Goal: Information Seeking & Learning: Find specific fact

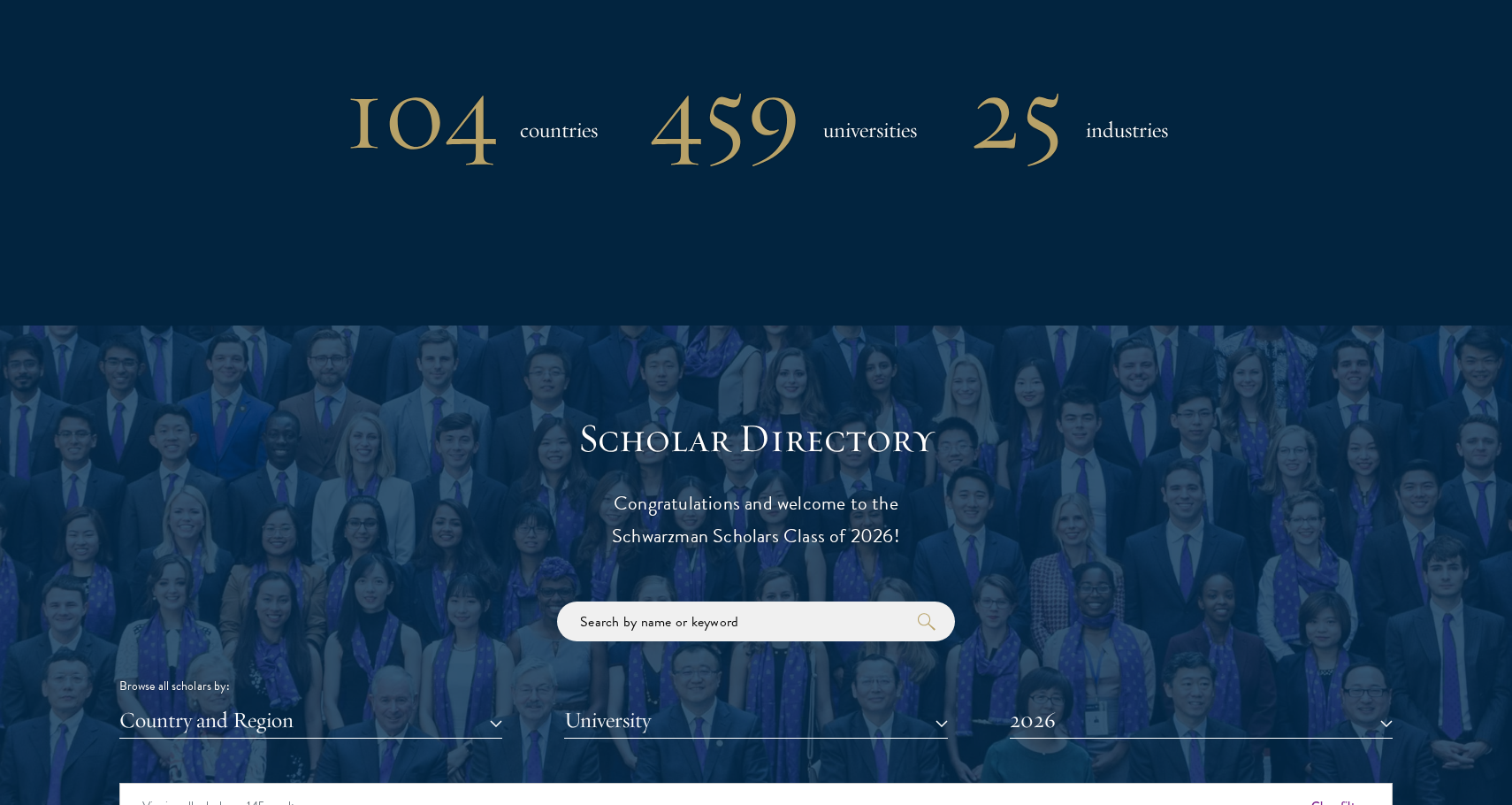
scroll to position [1797, 0]
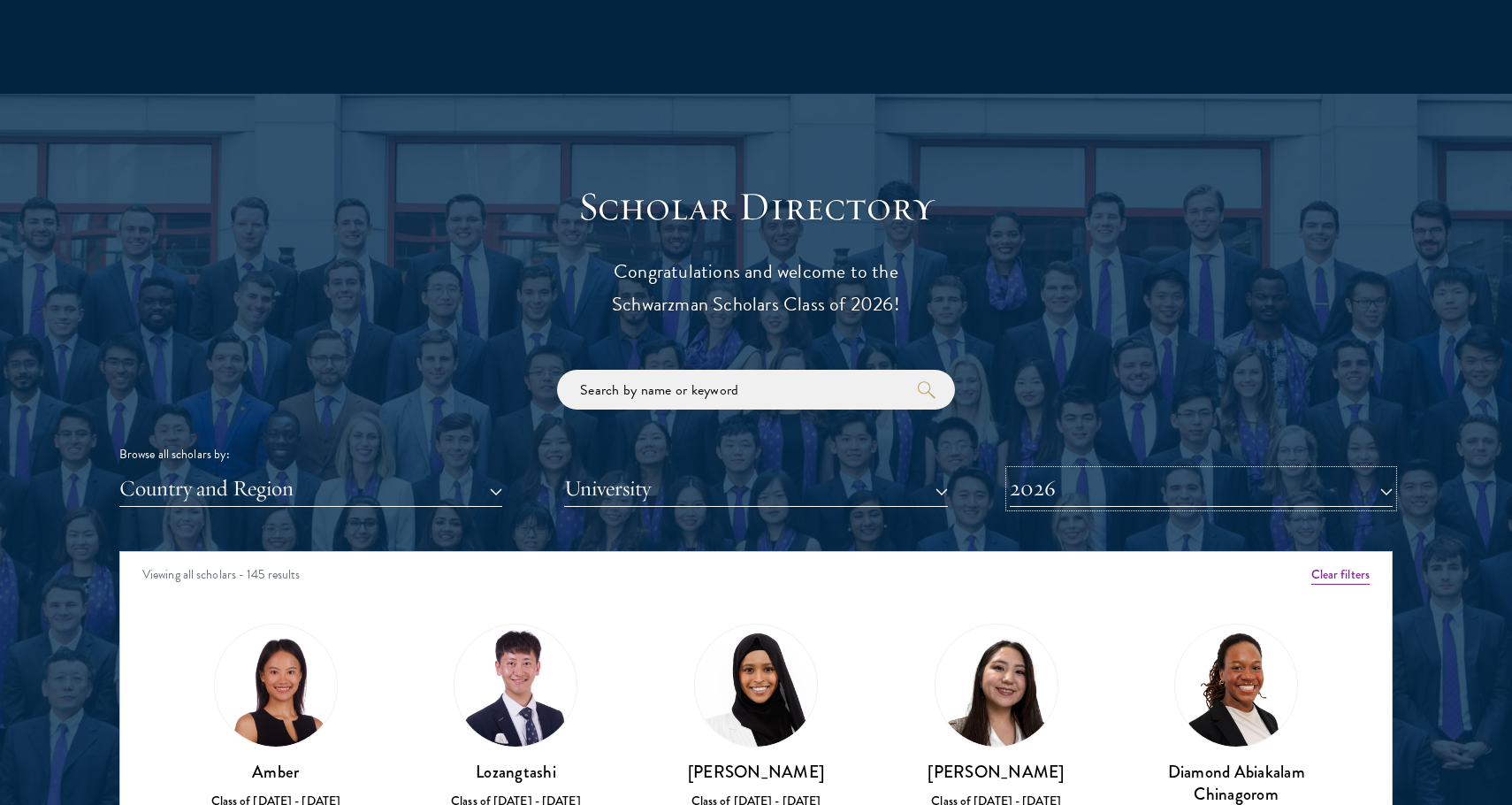
click at [1028, 480] on button "2026" at bounding box center [1201, 489] width 383 height 37
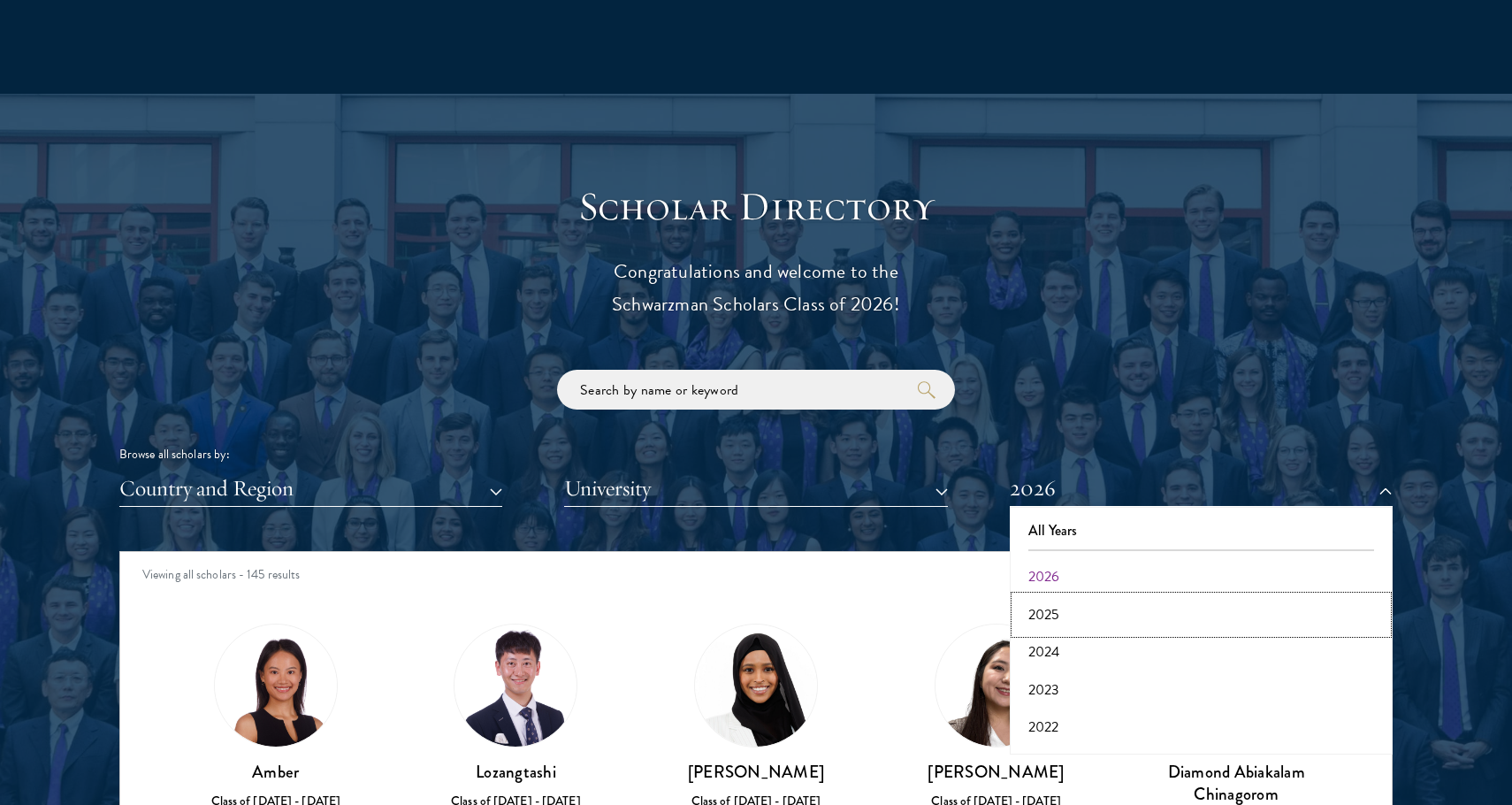
click at [1060, 623] on button "2025" at bounding box center [1200, 614] width 372 height 38
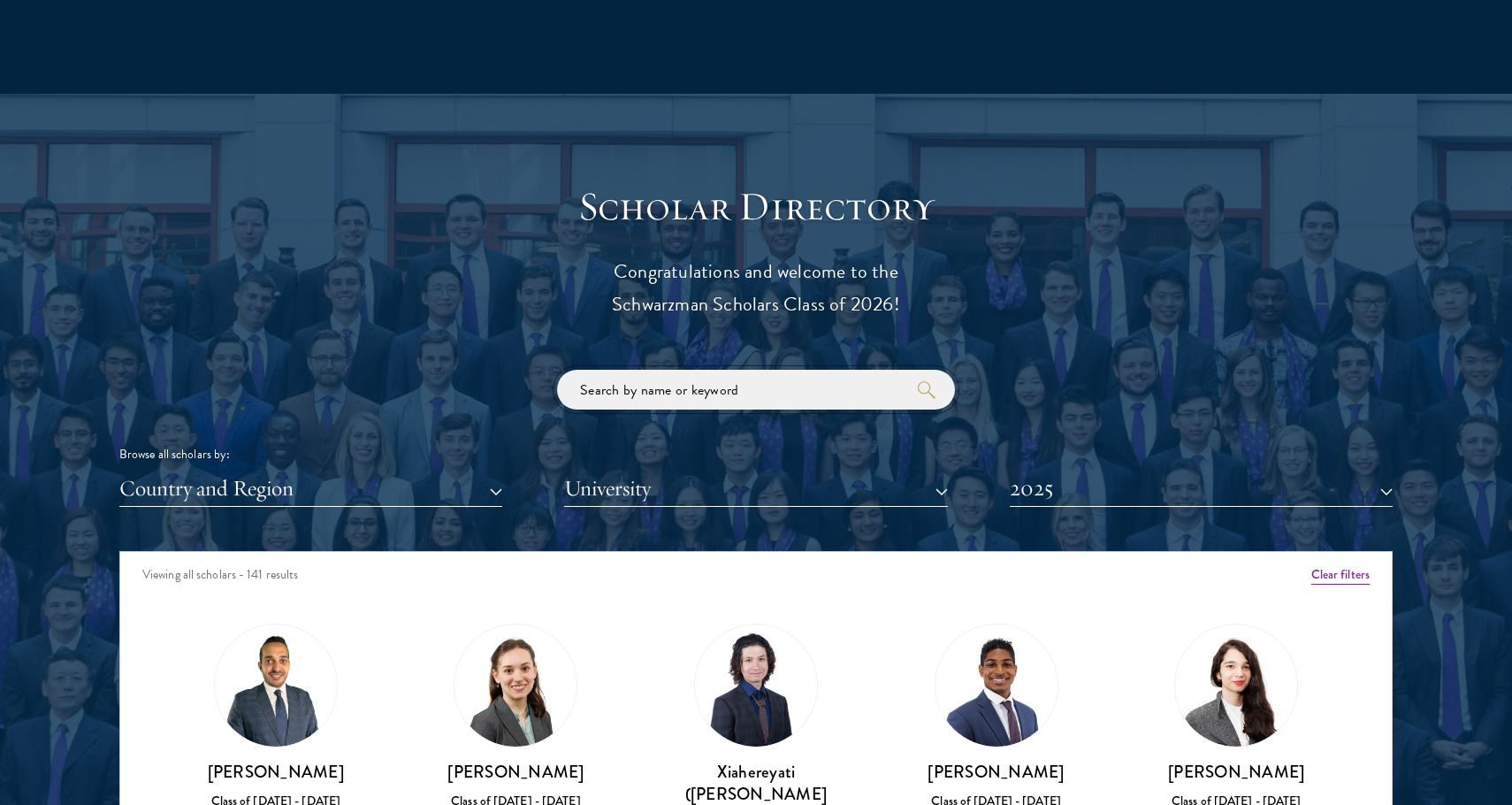
click at [769, 399] on input "search" at bounding box center [756, 389] width 398 height 39
type input "[PERSON_NAME]"
click button "submit" at bounding box center [0, 0] width 0 height 0
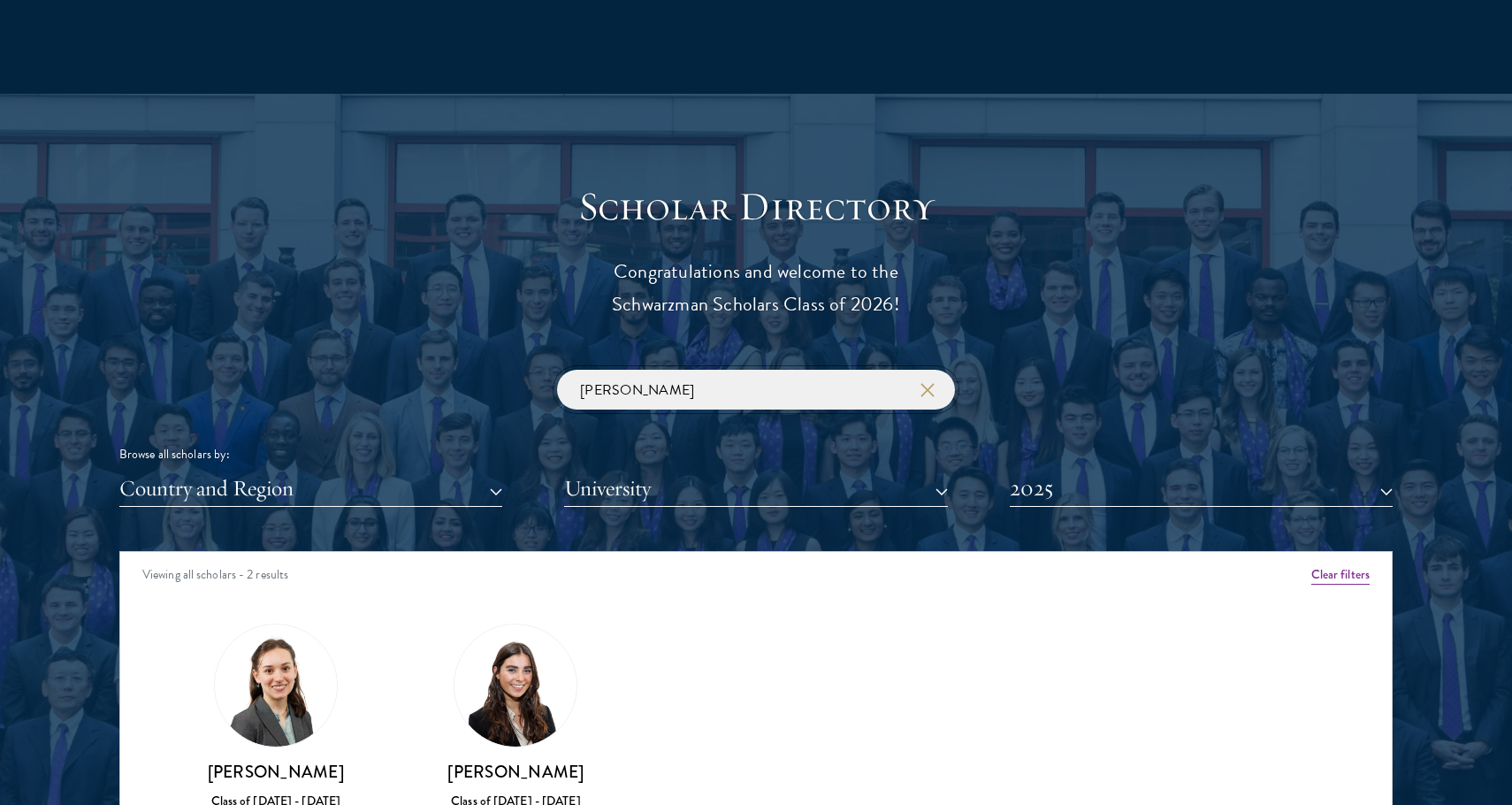
scroll to position [1981, 0]
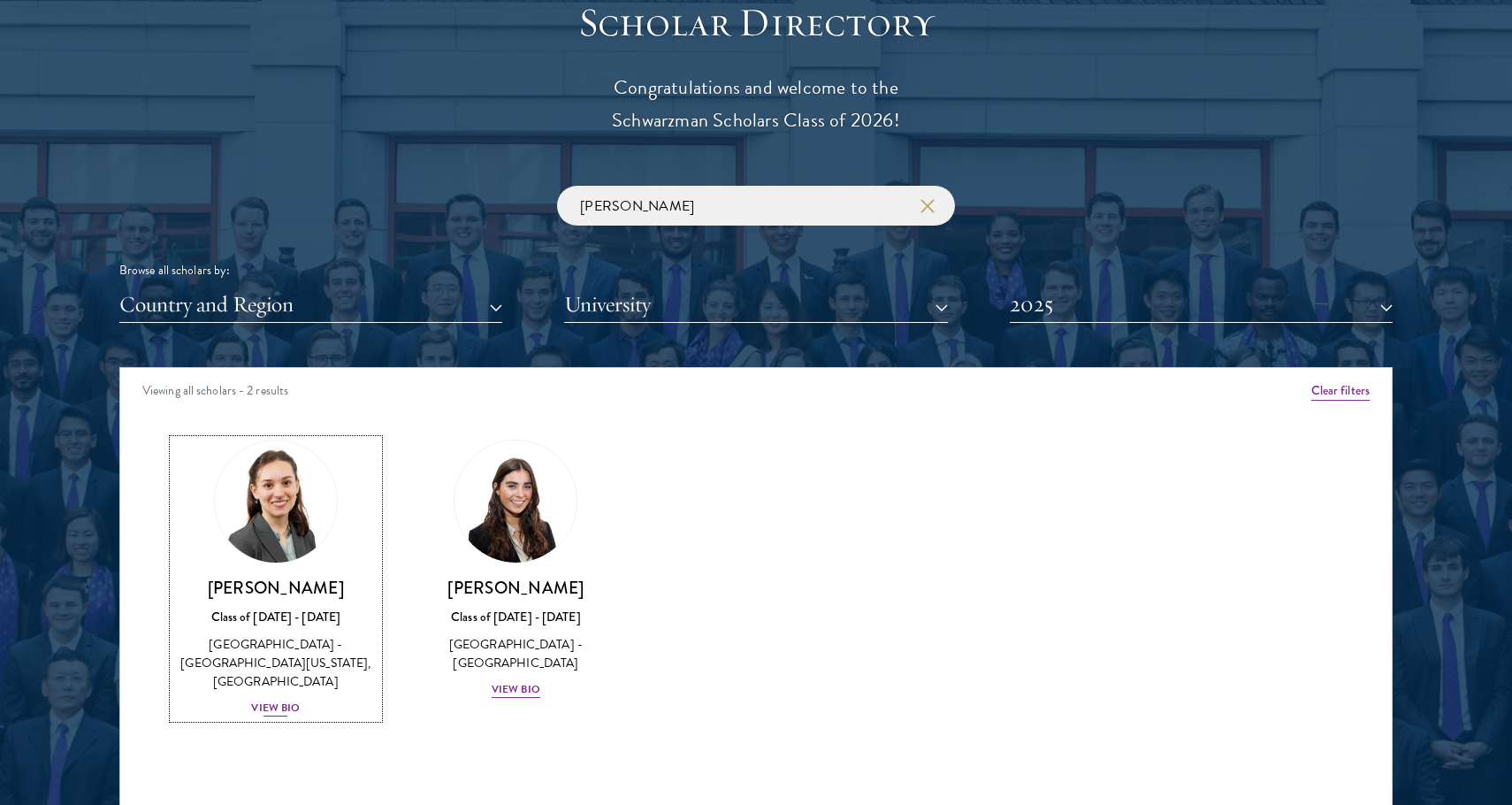
click at [241, 488] on img at bounding box center [276, 502] width 135 height 135
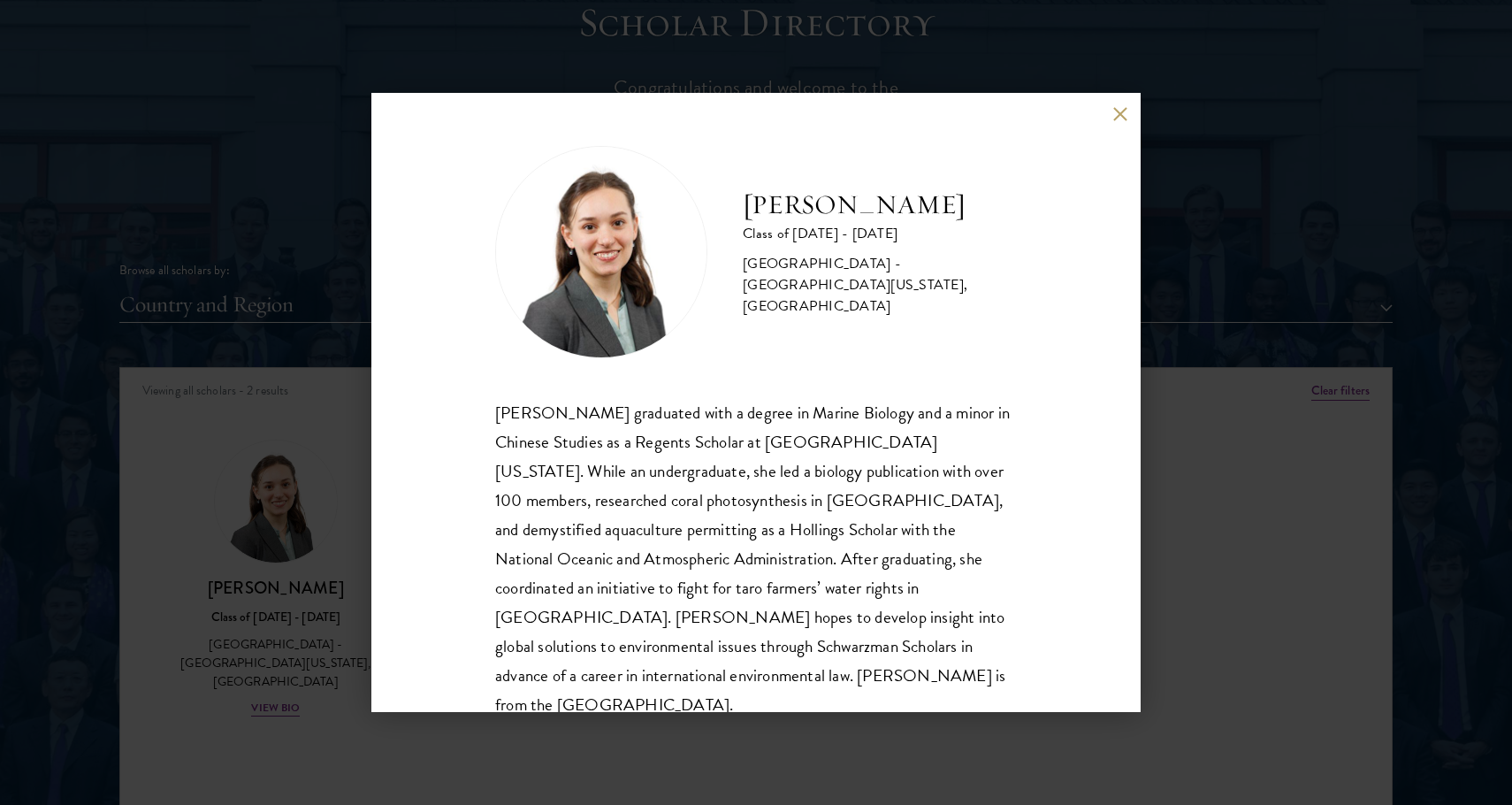
scroll to position [31, 0]
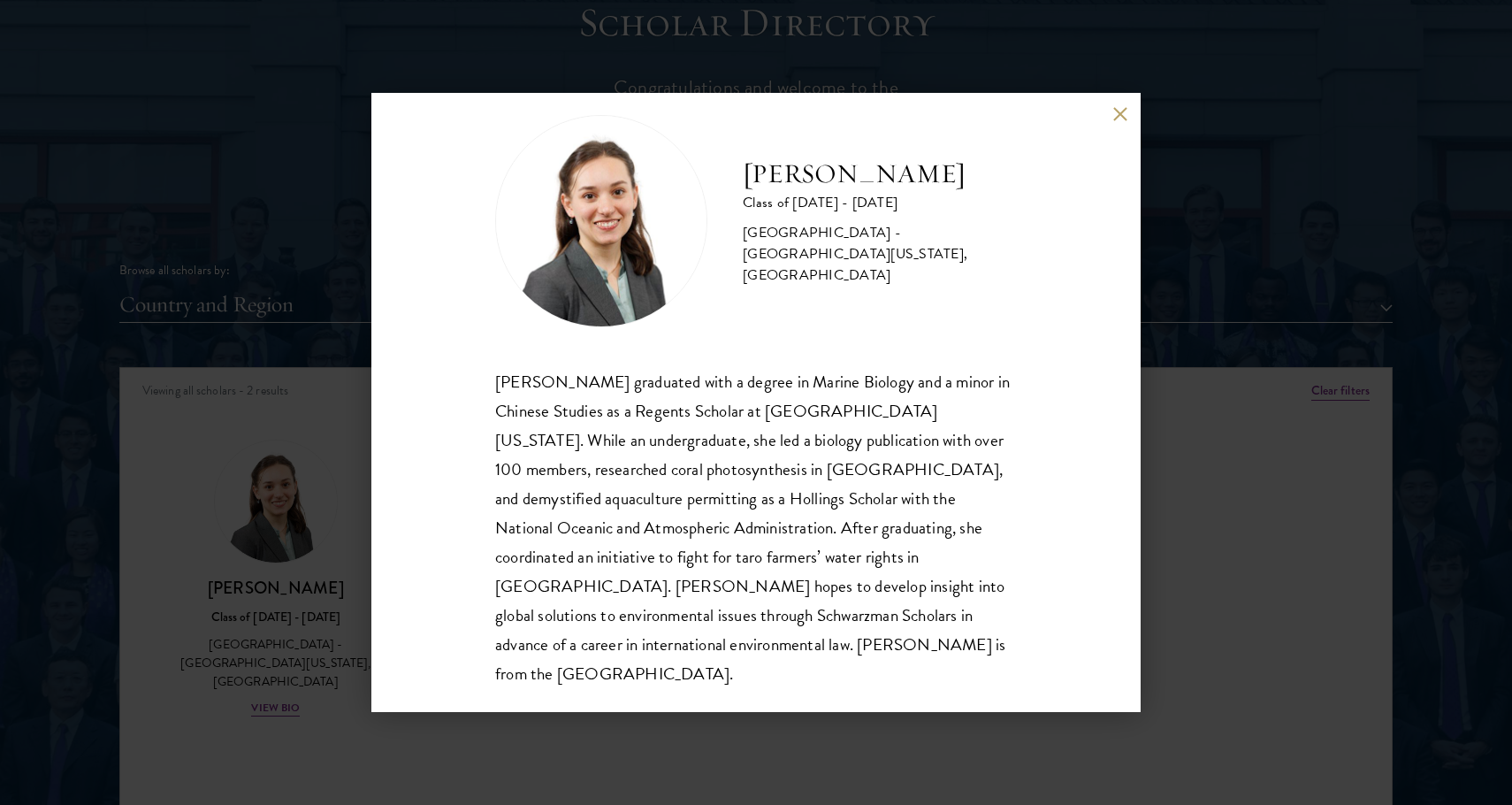
click at [687, 656] on div "[PERSON_NAME] graduated with a degree in Marine Biology and a minor in Chinese …" at bounding box center [755, 527] width 521 height 322
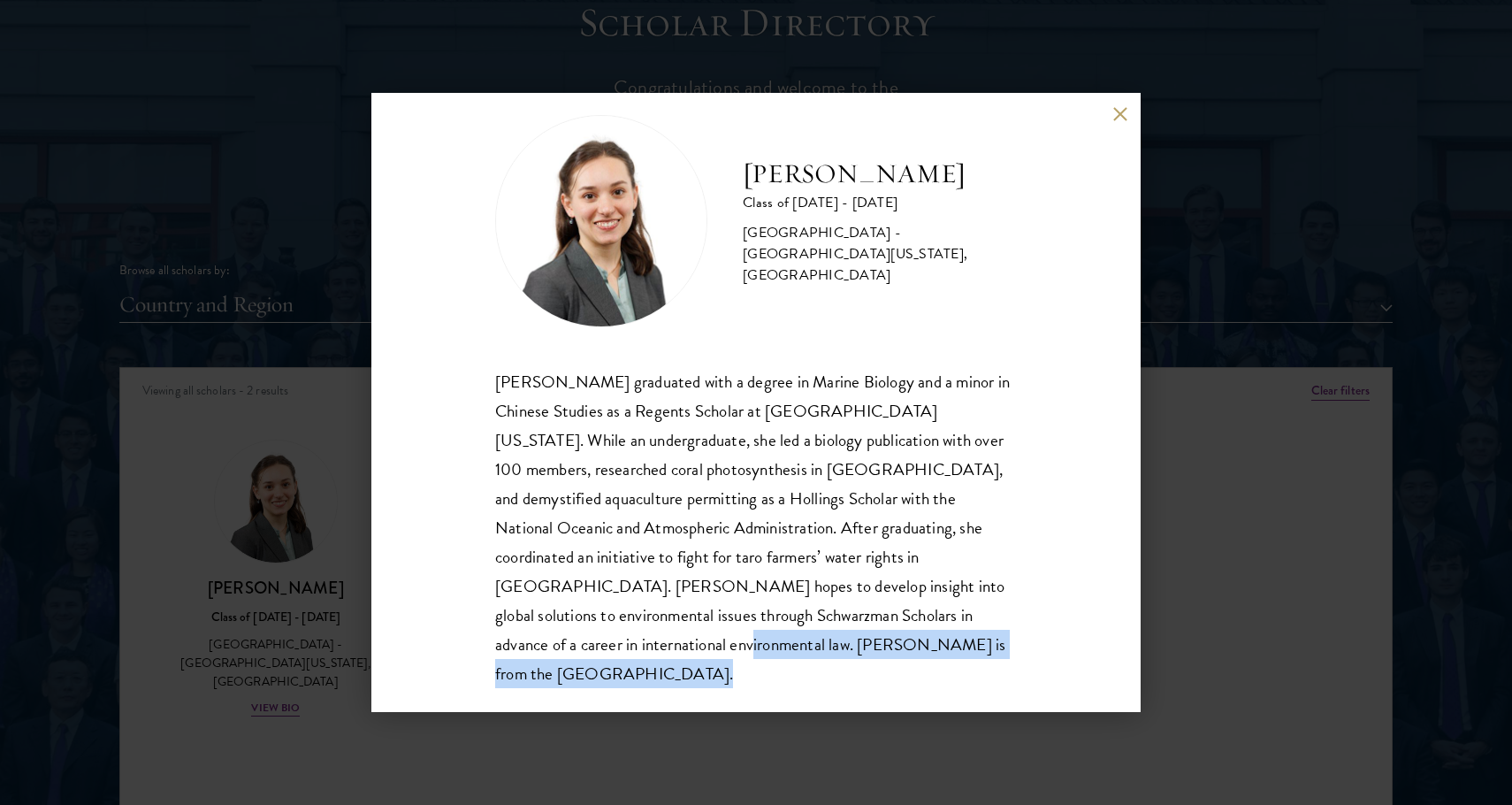
copy body "[PERSON_NAME] is from the [GEOGRAPHIC_DATA]. Notifications"
drag, startPoint x: 687, startPoint y: 656, endPoint x: 879, endPoint y: 620, distance: 195.3
click at [879, 620] on div "[PERSON_NAME] graduated with a degree in Marine Biology and a minor in Chinese …" at bounding box center [755, 527] width 521 height 322
click at [857, 650] on div "[PERSON_NAME] graduated with a degree in Marine Biology and a minor in Chinese …" at bounding box center [755, 527] width 521 height 322
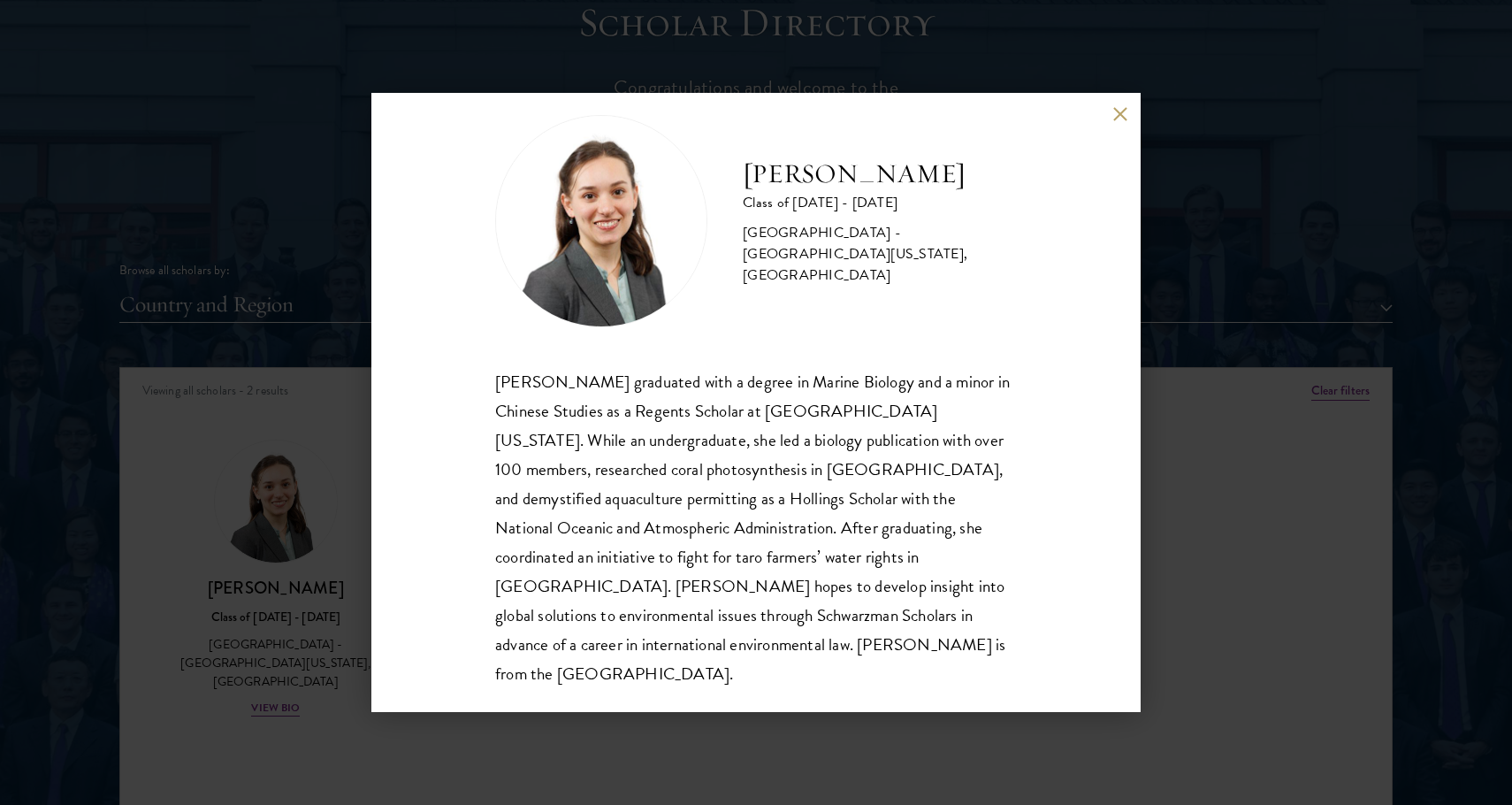
click at [821, 518] on div "[PERSON_NAME] graduated with a degree in Marine Biology and a minor in Chinese …" at bounding box center [755, 527] width 521 height 322
drag, startPoint x: 822, startPoint y: 583, endPoint x: 961, endPoint y: 583, distance: 139.0
click at [961, 583] on div "[PERSON_NAME] graduated with a degree in Marine Biology and a minor in Chinese …" at bounding box center [755, 527] width 521 height 322
click at [828, 588] on div "[PERSON_NAME] graduated with a degree in Marine Biology and a minor in Chinese …" at bounding box center [755, 527] width 521 height 322
drag, startPoint x: 823, startPoint y: 588, endPoint x: 962, endPoint y: 587, distance: 139.0
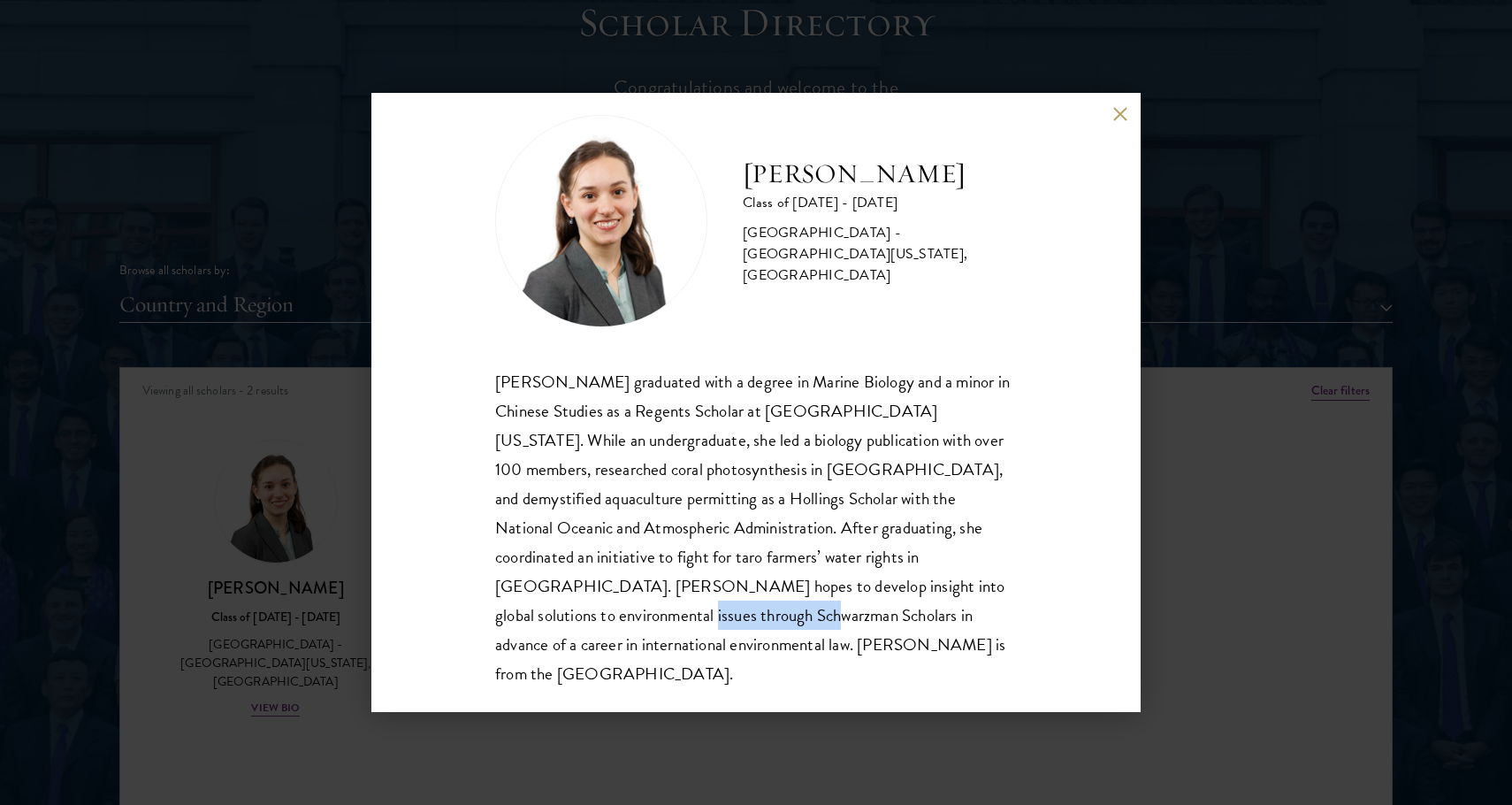
click at [962, 587] on div "[PERSON_NAME] graduated with a degree in Marine Biology and a minor in Chinese …" at bounding box center [755, 527] width 521 height 322
drag, startPoint x: 962, startPoint y: 587, endPoint x: 843, endPoint y: 581, distance: 119.2
click at [843, 581] on div "[PERSON_NAME] graduated with a degree in Marine Biology and a minor in Chinese …" at bounding box center [755, 527] width 521 height 322
click at [747, 543] on div "[PERSON_NAME] graduated with a degree in Marine Biology and a minor in Chinese …" at bounding box center [755, 527] width 521 height 322
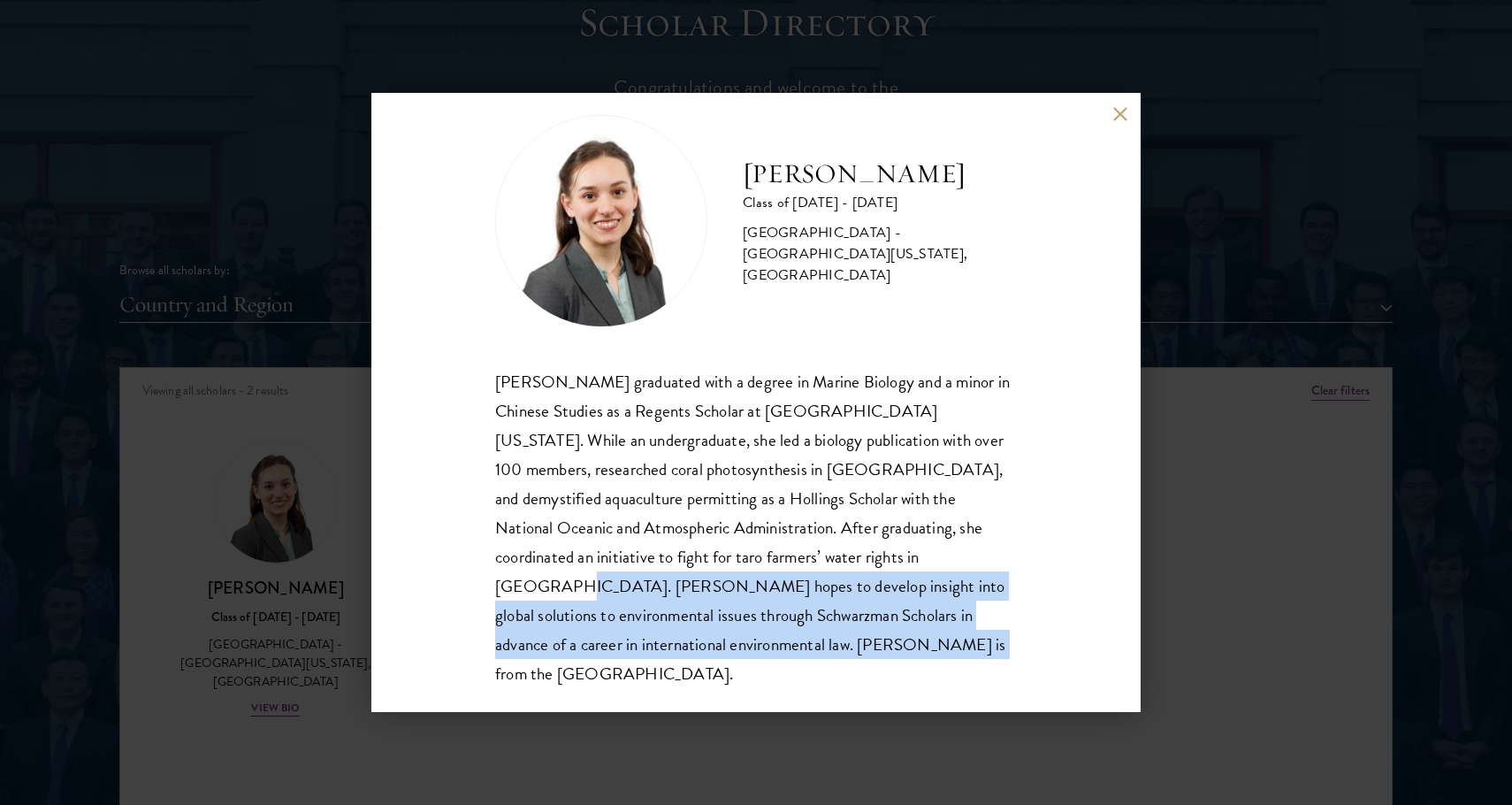
drag, startPoint x: 692, startPoint y: 671, endPoint x: 761, endPoint y: 562, distance: 129.0
click at [761, 562] on div "[PERSON_NAME] Class of [DATE] - [DATE] [GEOGRAPHIC_DATA] - [GEOGRAPHIC_DATA][US…" at bounding box center [755, 402] width 769 height 619
copy div "[PERSON_NAME] hopes to develop insight into global solutions to environmental i…"
